Goal: Task Accomplishment & Management: Use online tool/utility

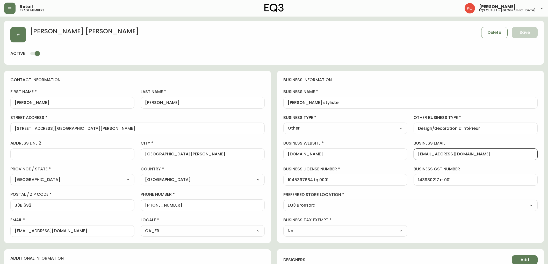
select select "QC"
select select "CA"
select select "CA_FR"
select select "Other"
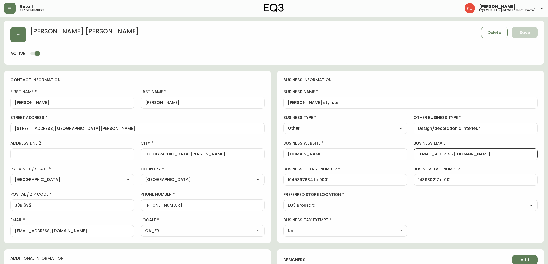
select select "cjw10z96u00fa6gs0941re9ze"
select select "false"
click at [10, 9] on icon "button" at bounding box center [10, 8] width 4 height 4
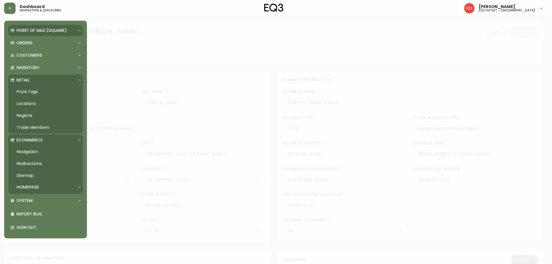
click at [52, 28] on p "Point of Sale (Square)" at bounding box center [42, 31] width 50 height 6
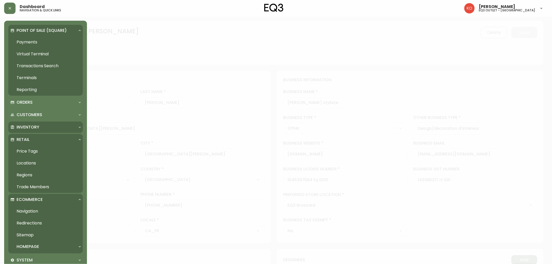
click at [39, 128] on p "Inventory" at bounding box center [28, 128] width 23 height 6
click at [39, 135] on link "Import Stock Status" at bounding box center [45, 139] width 75 height 12
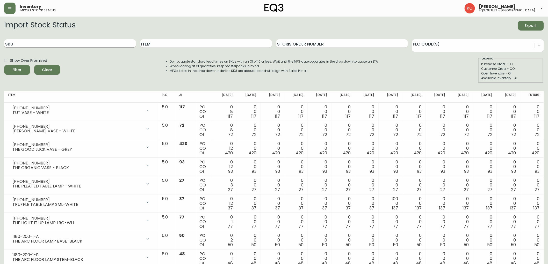
click at [77, 44] on input "SKU" at bounding box center [70, 43] width 132 height 8
paste input "7220-501-01-C"
click at [4, 65] on button "Filter" at bounding box center [17, 70] width 26 height 10
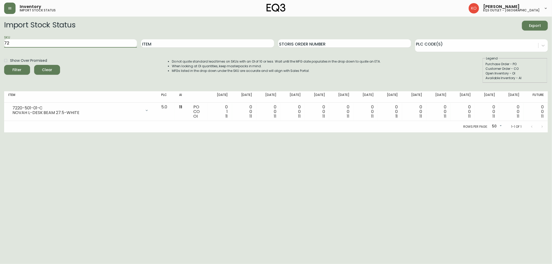
type input "7"
paste input "7220-500-01-A"
click at [4, 65] on button "Filter" at bounding box center [17, 70] width 26 height 10
type input "7"
paste input "7220-101-01-C"
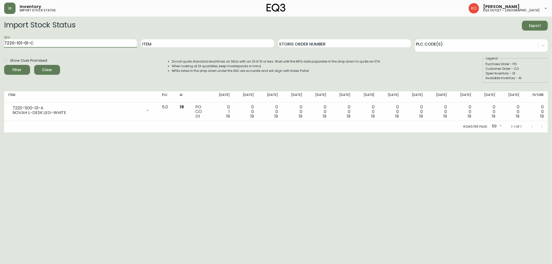
click at [4, 65] on button "Filter" at bounding box center [17, 70] width 26 height 10
type input "7"
paste input "7220-100-01-A"
click at [4, 65] on button "Filter" at bounding box center [17, 70] width 26 height 10
type input "7"
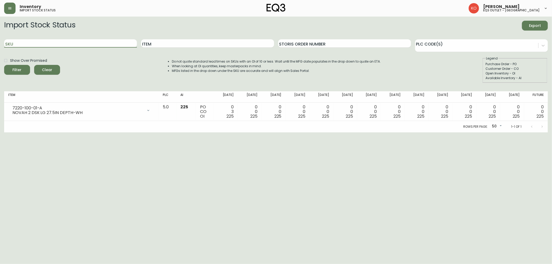
paste input "7220-510-1-B"
click at [4, 65] on button "Filter" at bounding box center [17, 70] width 26 height 10
type input "7"
paste input "7220-101-1-B"
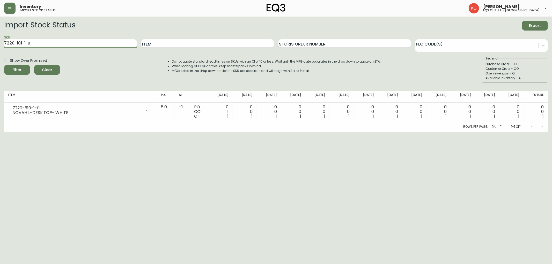
type input "7220-101-1-B"
click at [4, 65] on button "Filter" at bounding box center [17, 70] width 26 height 10
